Goal: Transaction & Acquisition: Purchase product/service

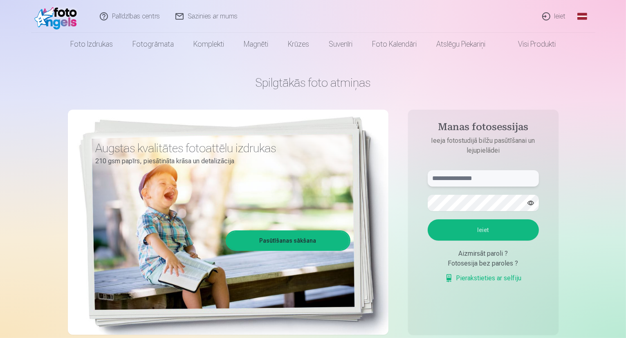
click at [449, 174] on input "text" at bounding box center [482, 178] width 111 height 16
type input "**********"
click at [453, 227] on button "Ieiet" at bounding box center [482, 229] width 111 height 21
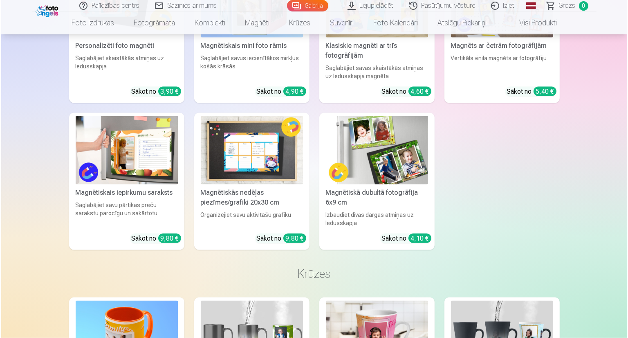
scroll to position [4286, 0]
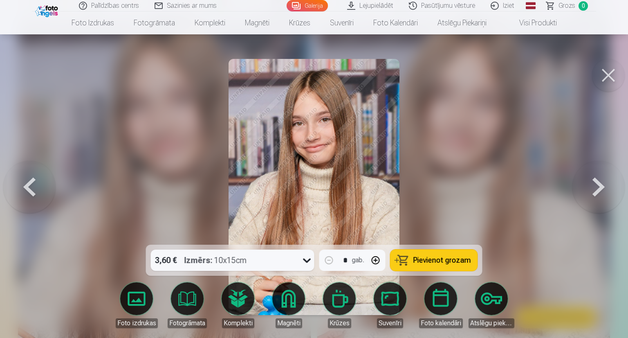
click at [602, 80] on button at bounding box center [608, 75] width 33 height 33
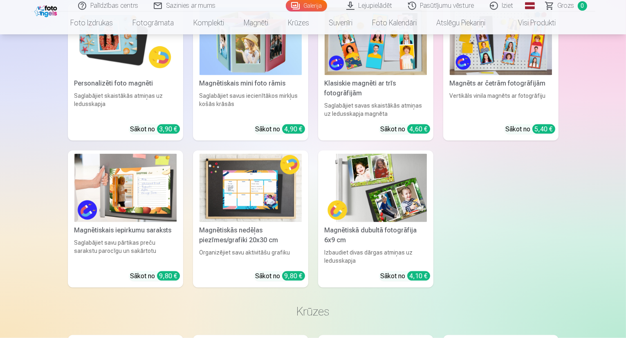
scroll to position [4258, 0]
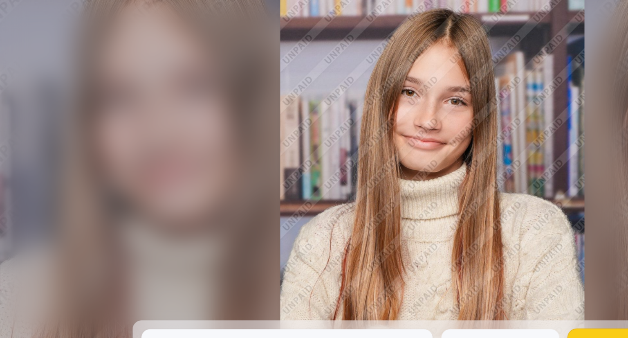
scroll to position [4270, 0]
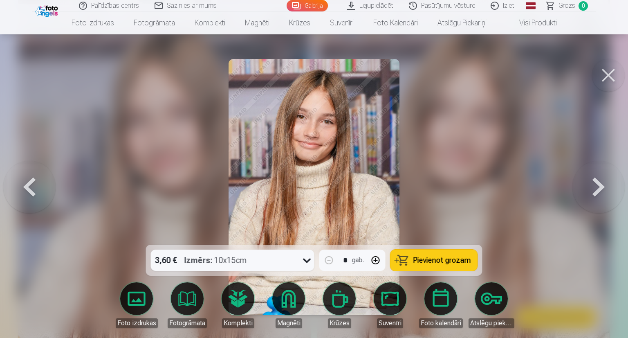
click at [608, 78] on button at bounding box center [608, 75] width 33 height 33
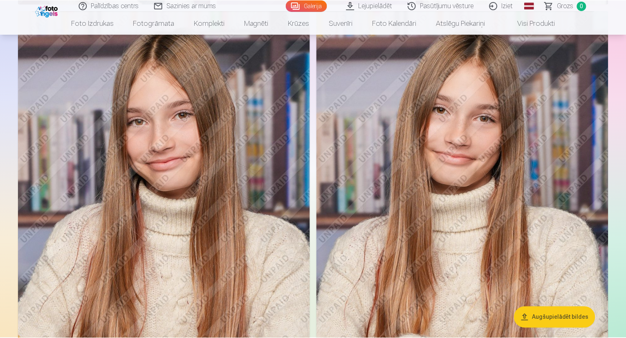
scroll to position [4258, 0]
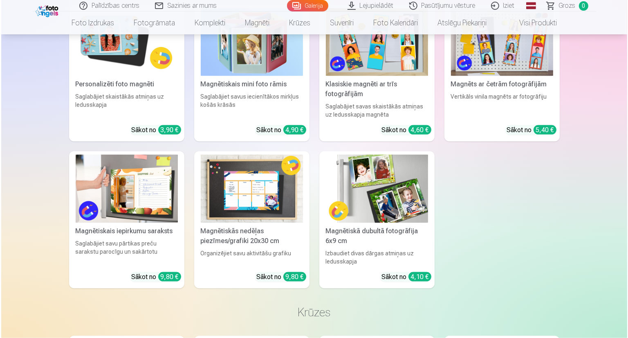
scroll to position [4270, 0]
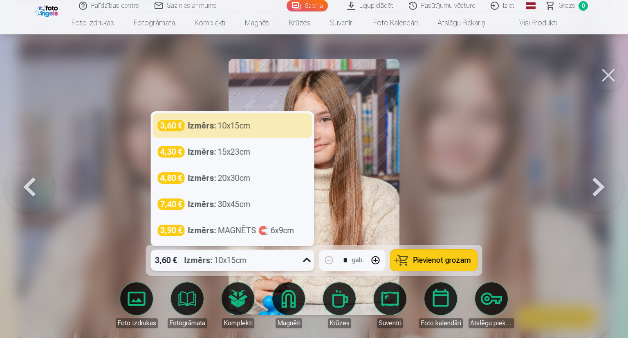
click at [274, 255] on div "3,60 € Izmērs : 10x15cm" at bounding box center [225, 259] width 148 height 21
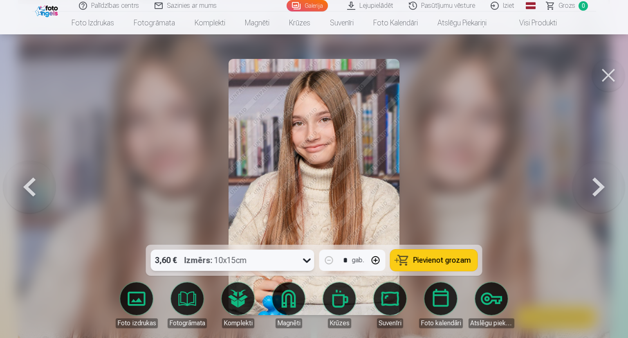
click at [277, 249] on div "3,60 € Izmērs : 10x15cm" at bounding box center [225, 259] width 148 height 21
click at [415, 263] on span "Pievienot grozam" at bounding box center [442, 259] width 58 height 7
click at [607, 77] on button at bounding box center [608, 75] width 33 height 33
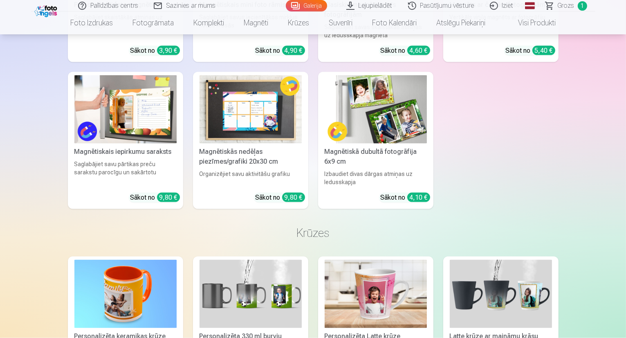
scroll to position [4337, 0]
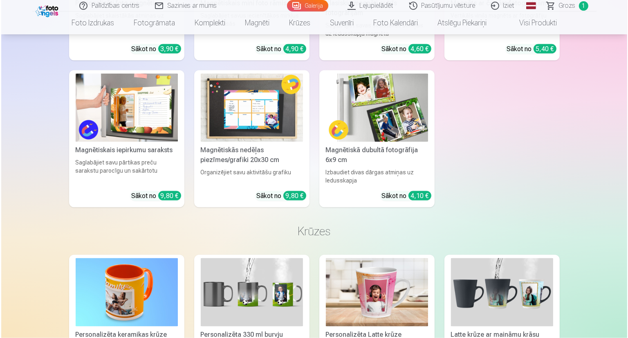
scroll to position [4352, 0]
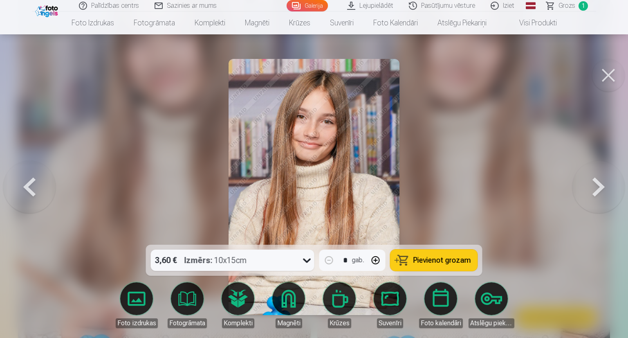
click at [611, 69] on button at bounding box center [608, 75] width 33 height 33
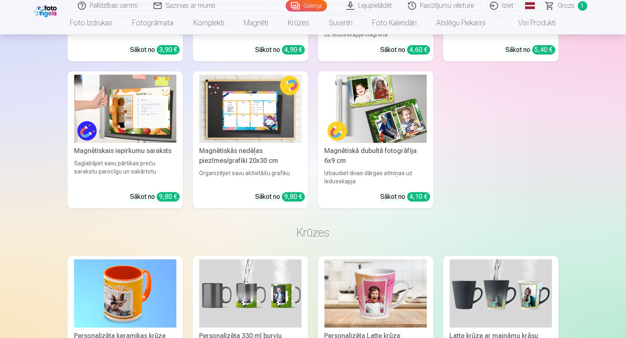
scroll to position [4338, 0]
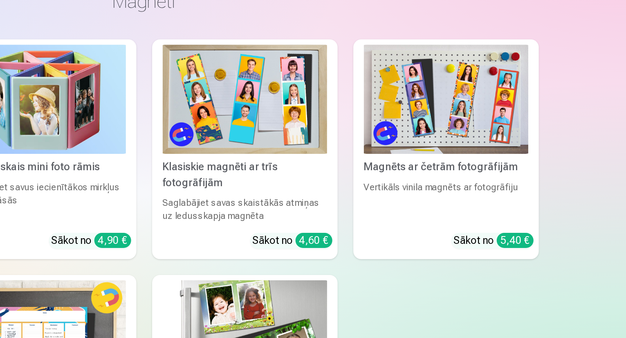
scroll to position [4189, 0]
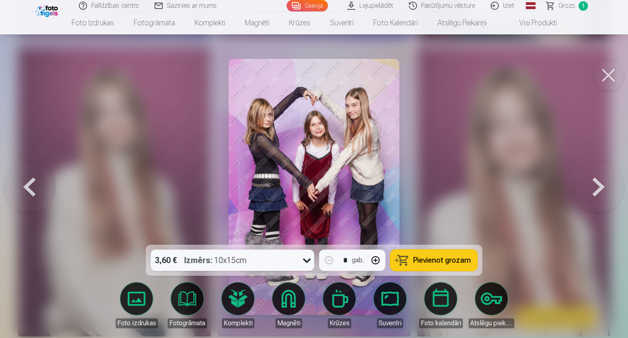
click at [370, 261] on button "button" at bounding box center [376, 260] width 20 height 20
click at [326, 262] on button "button" at bounding box center [329, 260] width 20 height 20
type input "*"
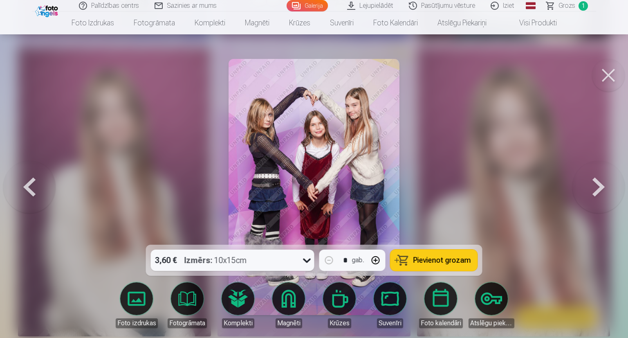
click at [438, 259] on span "Pievienot grozam" at bounding box center [442, 259] width 58 height 7
click at [616, 75] on button at bounding box center [608, 75] width 33 height 33
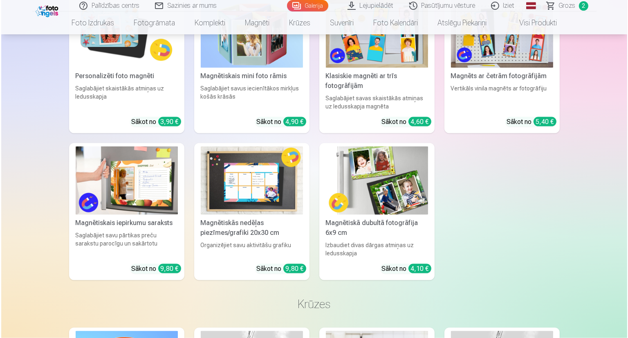
scroll to position [4265, 0]
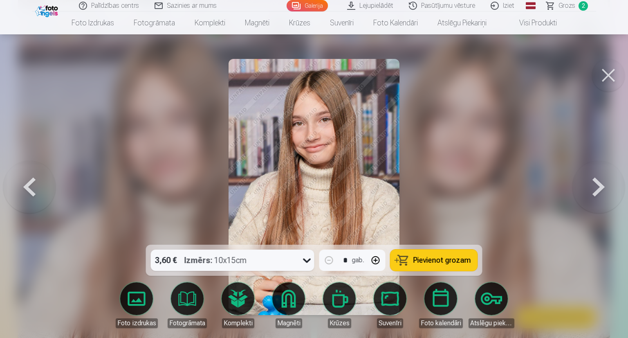
click at [378, 254] on button "button" at bounding box center [376, 260] width 20 height 20
click at [443, 253] on button "Pievienot grozam" at bounding box center [433, 259] width 87 height 21
type input "*"
click at [615, 82] on button at bounding box center [608, 75] width 33 height 33
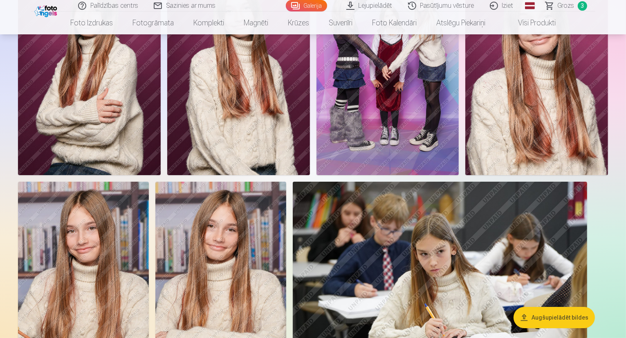
scroll to position [3075, 0]
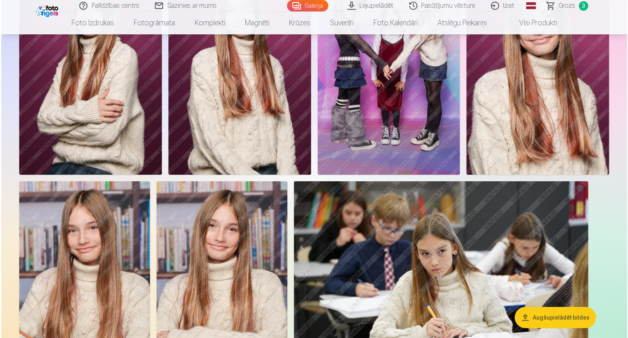
scroll to position [3084, 0]
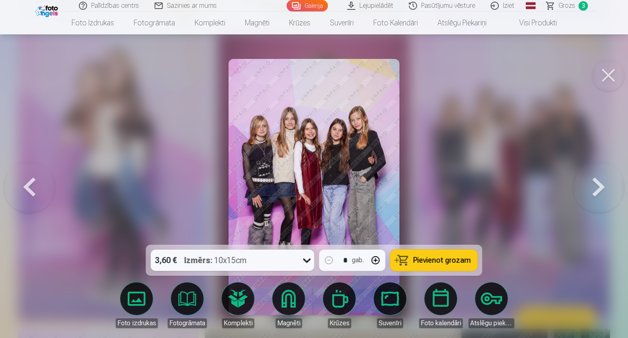
click at [427, 266] on button "Pievienot grozam" at bounding box center [433, 259] width 87 height 21
click at [613, 70] on button at bounding box center [608, 75] width 33 height 33
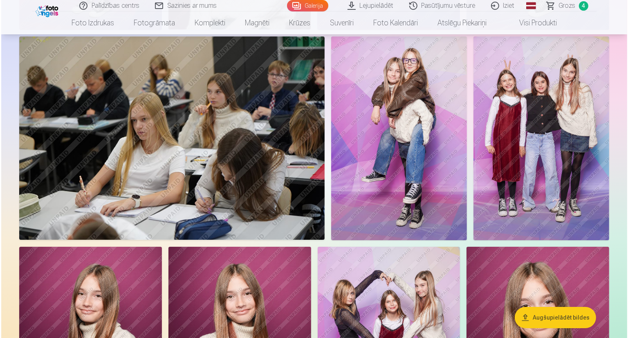
scroll to position [2797, 0]
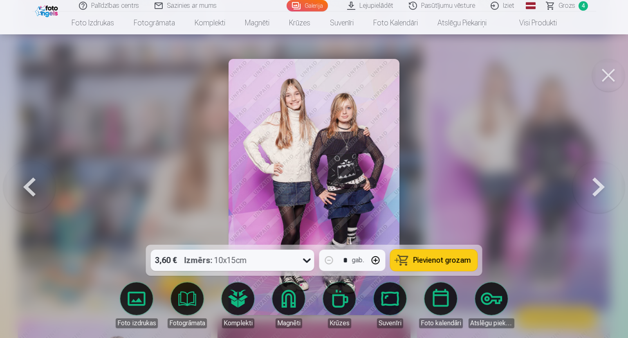
click at [447, 253] on button "Pievienot grozam" at bounding box center [433, 259] width 87 height 21
click at [611, 76] on button at bounding box center [608, 75] width 33 height 33
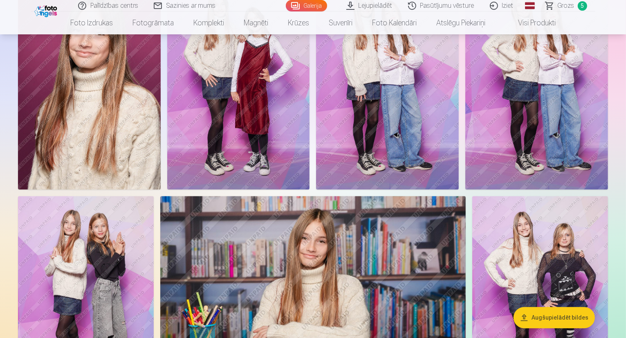
scroll to position [2199, 0]
click at [310, 154] on img at bounding box center [238, 83] width 143 height 214
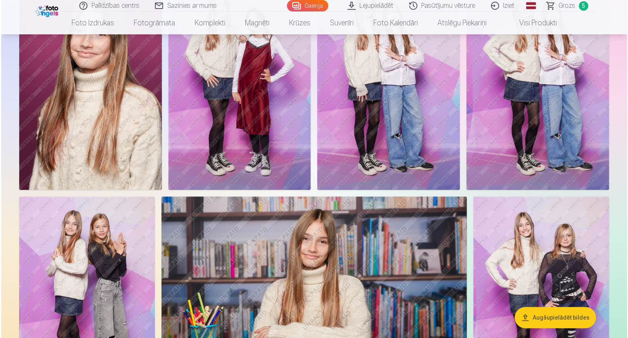
scroll to position [2205, 0]
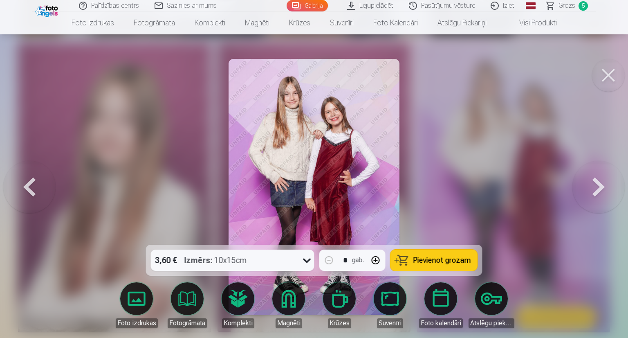
click at [426, 257] on span "Pievienot grozam" at bounding box center [442, 259] width 58 height 7
click at [598, 80] on button at bounding box center [608, 75] width 33 height 33
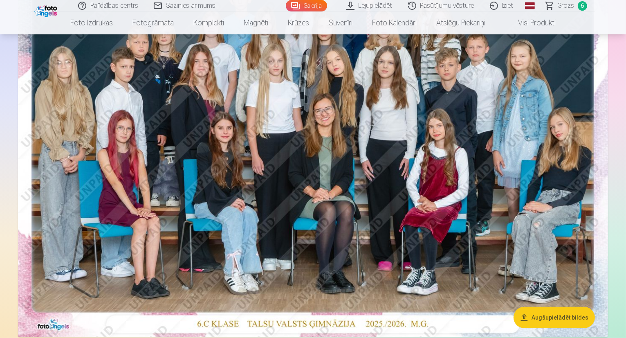
scroll to position [162, 0]
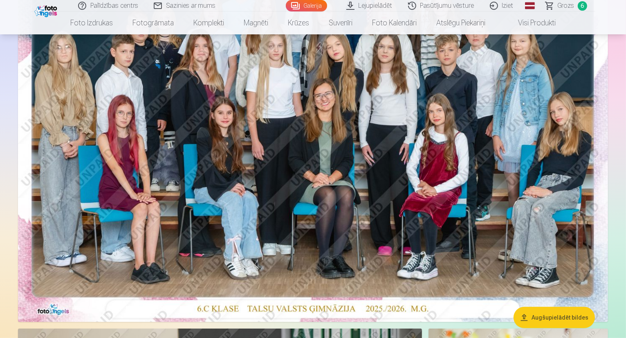
click at [421, 100] on img at bounding box center [313, 125] width 590 height 394
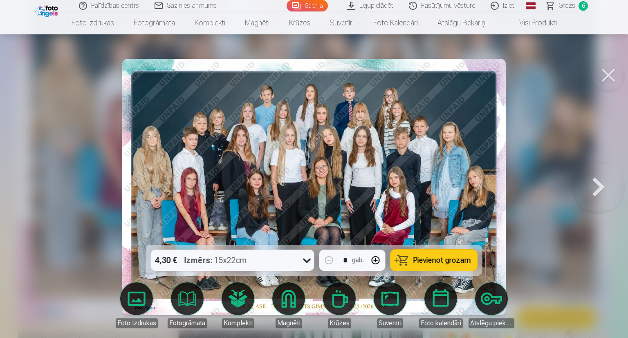
click at [436, 256] on span "Pievienot grozam" at bounding box center [442, 259] width 58 height 7
click at [605, 76] on button at bounding box center [608, 75] width 33 height 33
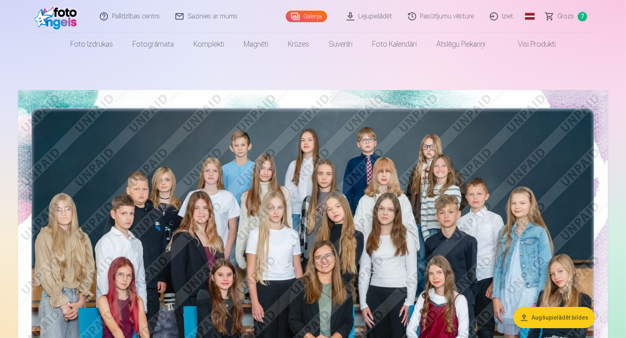
click at [559, 11] on link "Grozs 7" at bounding box center [566, 16] width 57 height 33
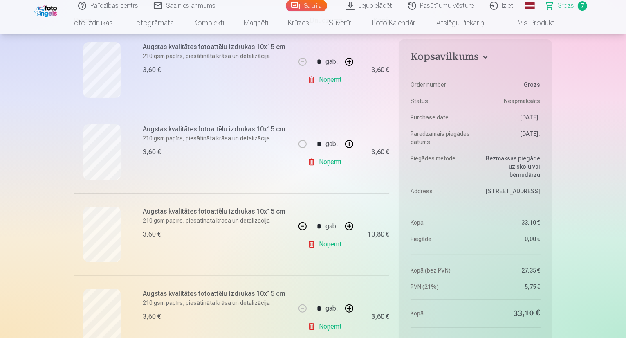
scroll to position [173, 0]
click at [307, 226] on button "button" at bounding box center [303, 225] width 20 height 20
type input "*"
drag, startPoint x: 289, startPoint y: 216, endPoint x: 307, endPoint y: 266, distance: 52.5
click at [307, 266] on div "Mēs dāvinām jums visas portreta bildes digitālā formātā. * Fotostudija dāvina v…" at bounding box center [231, 269] width 315 height 667
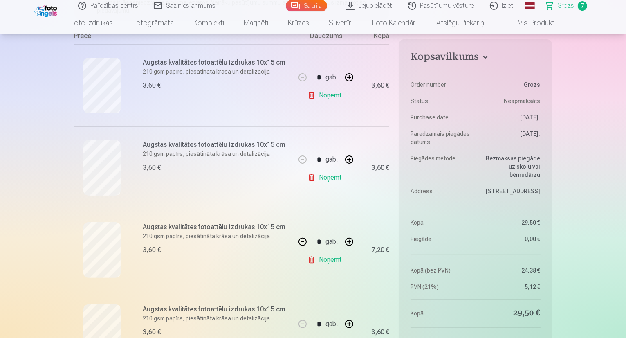
scroll to position [156, 0]
click at [309, 96] on link "Noņemt" at bounding box center [325, 96] width 37 height 16
type input "*"
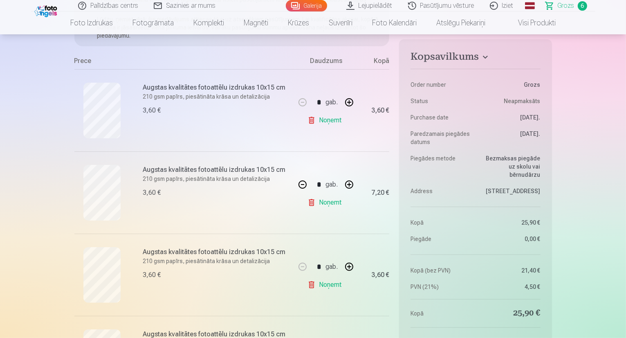
scroll to position [140, 0]
click at [302, 183] on button "button" at bounding box center [303, 185] width 20 height 20
type input "*"
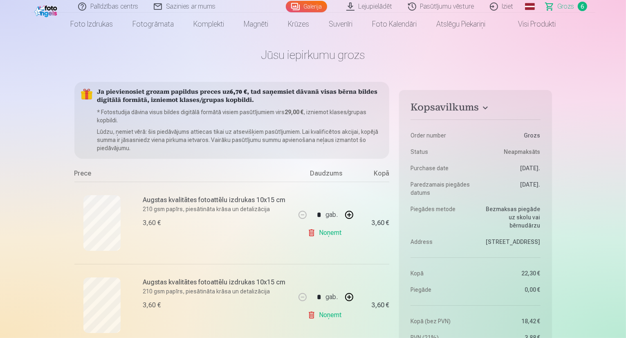
scroll to position [0, 0]
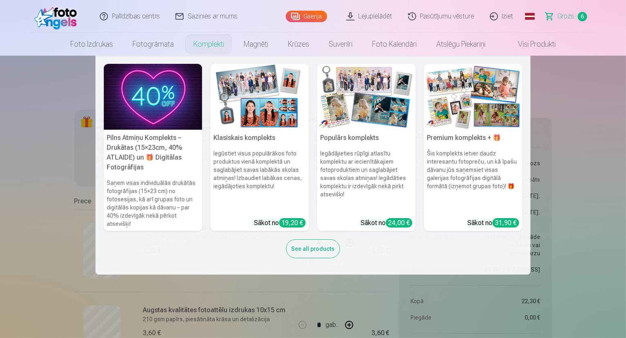
click at [225, 49] on link "Komplekti" at bounding box center [208, 44] width 50 height 23
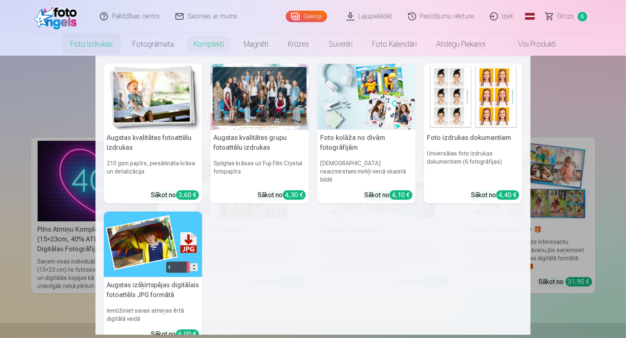
click at [110, 43] on link "Foto izdrukas" at bounding box center [91, 44] width 62 height 23
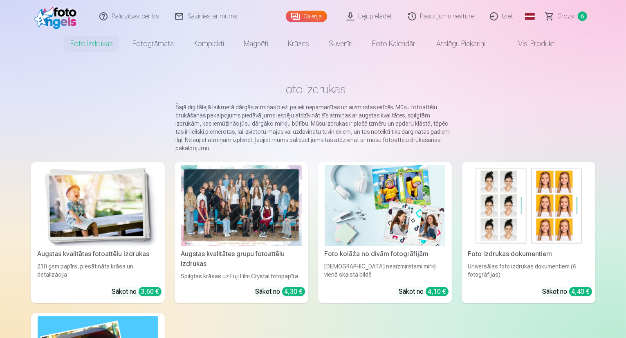
click at [560, 14] on span "Grozs" at bounding box center [565, 16] width 17 height 10
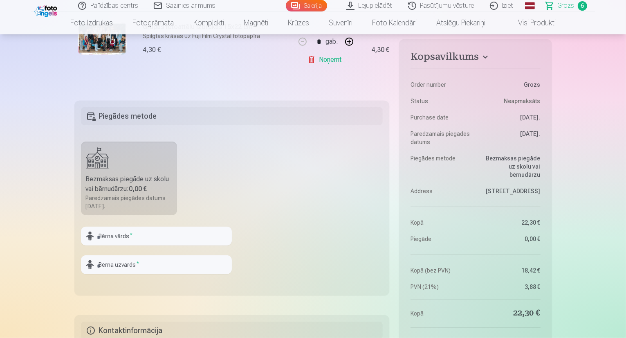
scroll to position [615, 0]
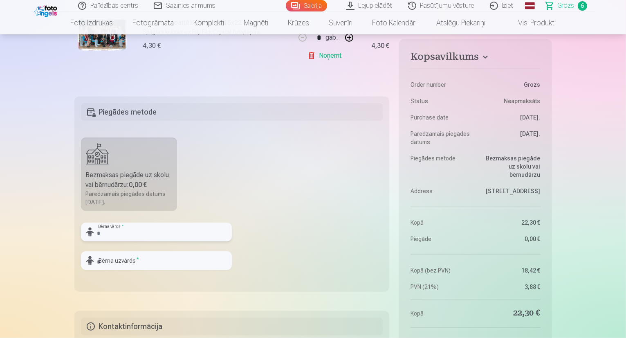
click at [121, 230] on input "text" at bounding box center [156, 231] width 151 height 19
type input "*"
type input "****"
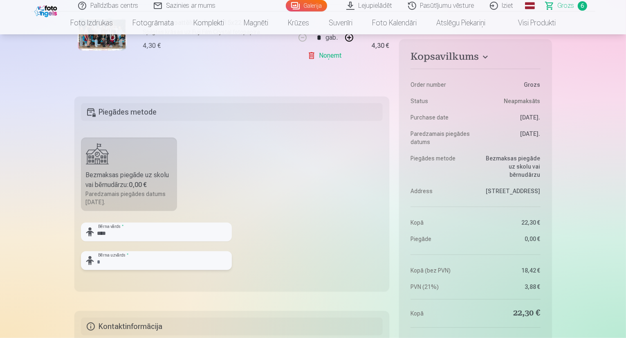
click at [133, 259] on input "text" at bounding box center [156, 260] width 151 height 19
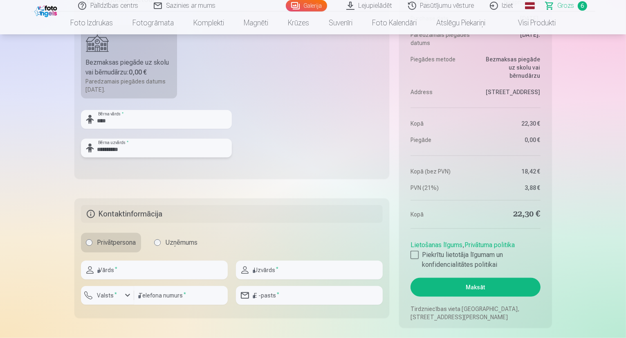
scroll to position [732, 0]
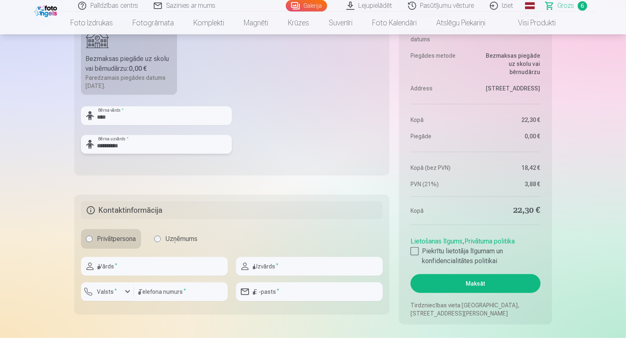
type input "**********"
click at [174, 264] on input "text" at bounding box center [154, 266] width 147 height 19
type input "*****"
click at [274, 265] on input "text" at bounding box center [309, 266] width 147 height 19
type input "**********"
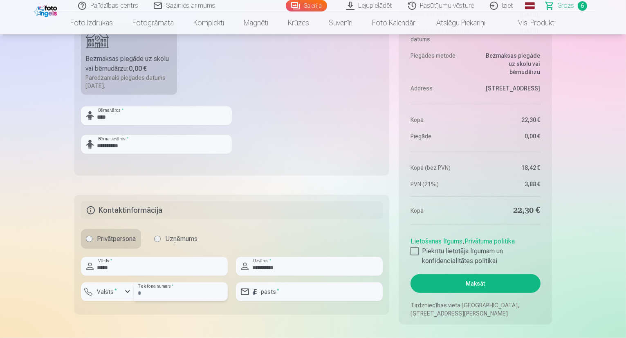
click at [164, 298] on input "number" at bounding box center [181, 291] width 94 height 19
type input "********"
click at [281, 288] on input "email" at bounding box center [309, 291] width 147 height 19
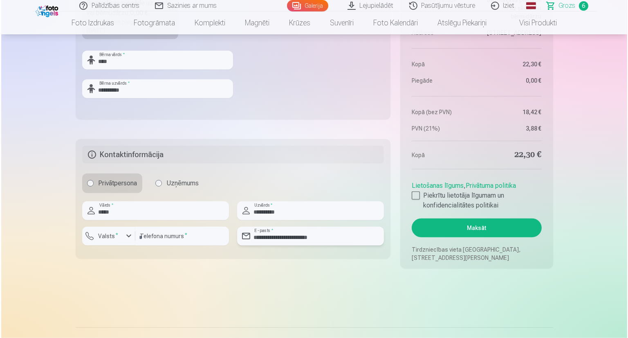
scroll to position [787, 0]
type input "**********"
click at [413, 193] on div at bounding box center [414, 196] width 8 height 8
click at [432, 226] on button "Maksāt" at bounding box center [475, 228] width 130 height 19
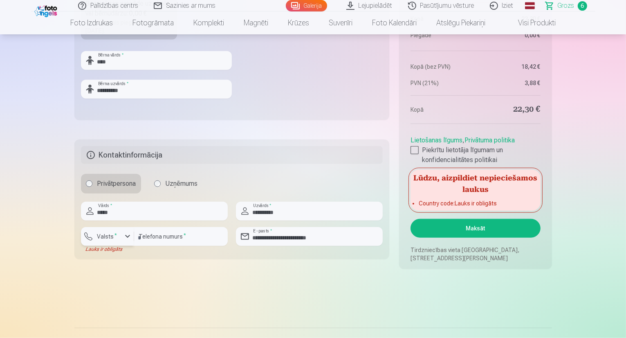
click at [115, 236] on label "Valsts *" at bounding box center [107, 236] width 27 height 8
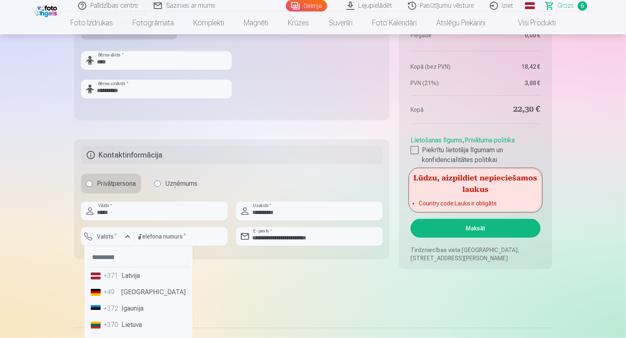
click at [158, 272] on li "+371 Latvija" at bounding box center [138, 275] width 102 height 16
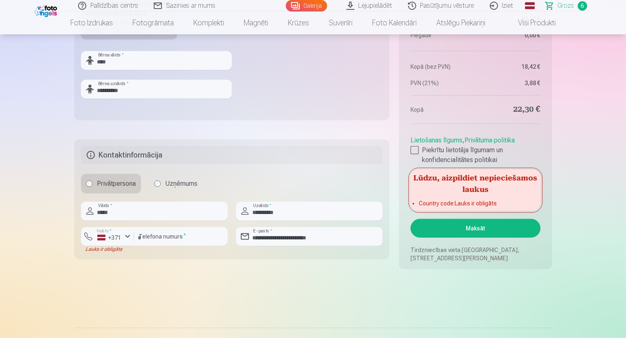
click at [461, 228] on button "Maksāt" at bounding box center [475, 228] width 130 height 19
